Goal: Information Seeking & Learning: Learn about a topic

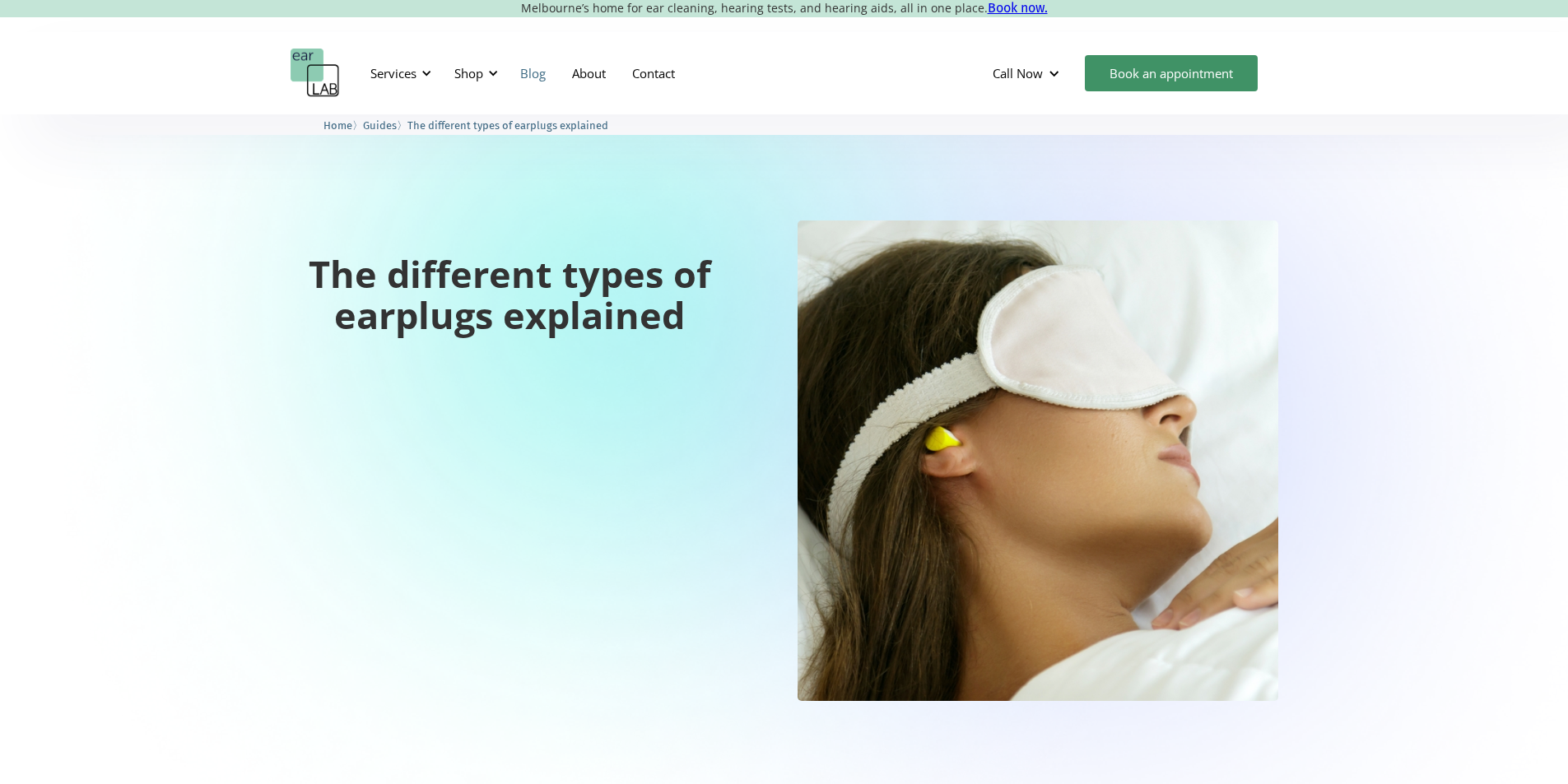
click at [537, 75] on link "Blog" at bounding box center [533, 73] width 52 height 47
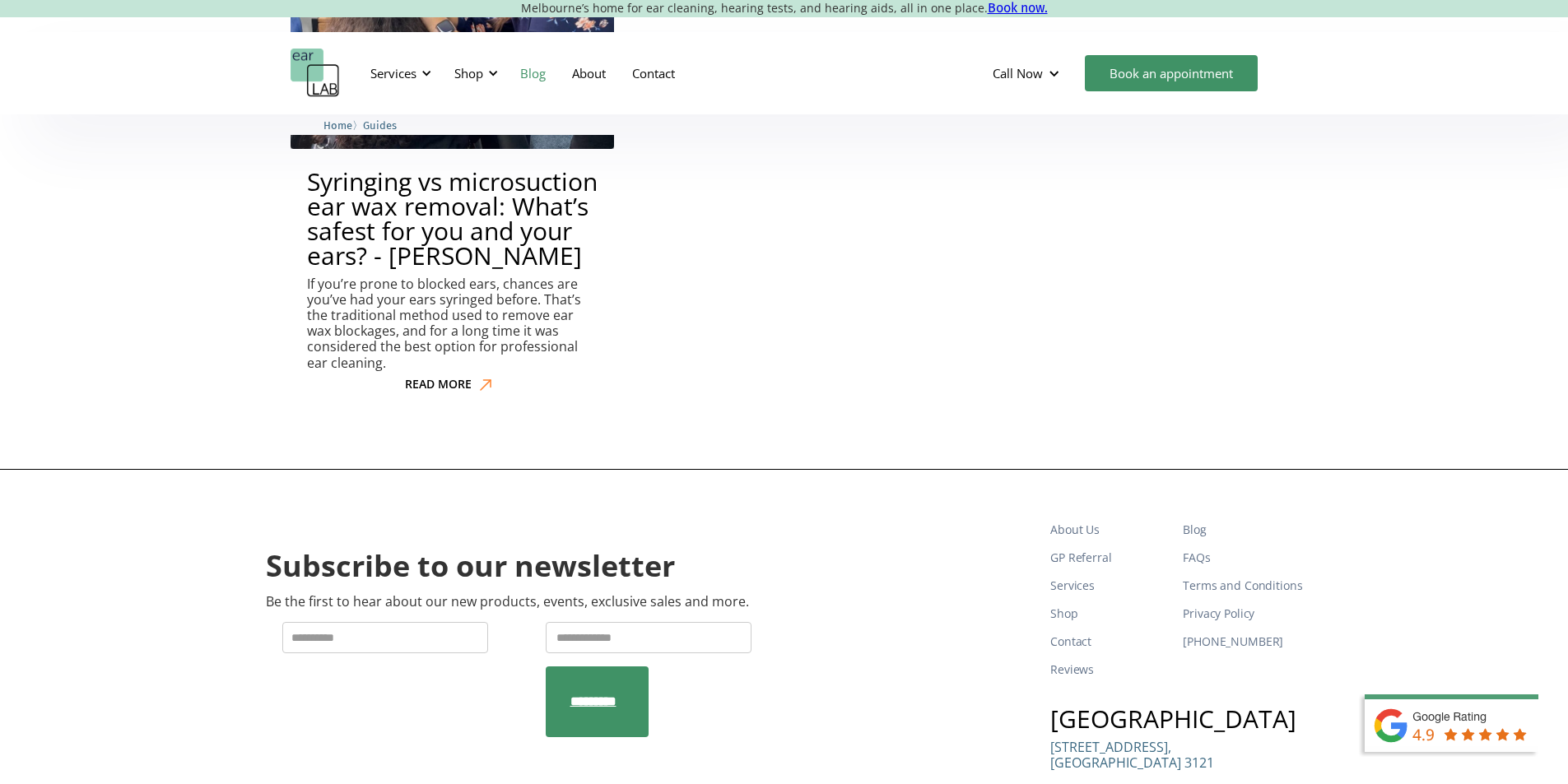
scroll to position [9604, 0]
